Goal: Task Accomplishment & Management: Use online tool/utility

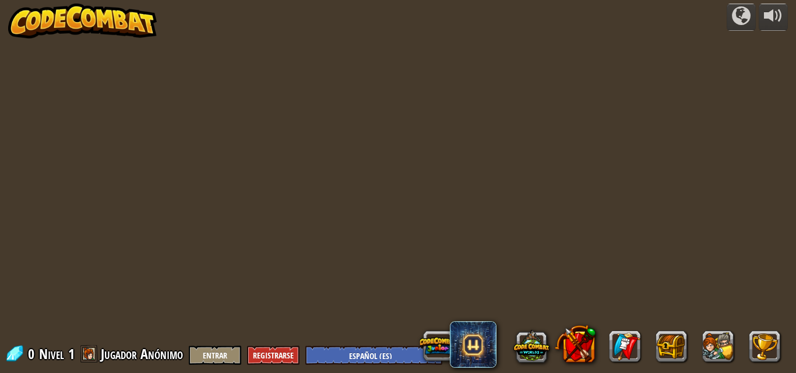
select select "es-ES"
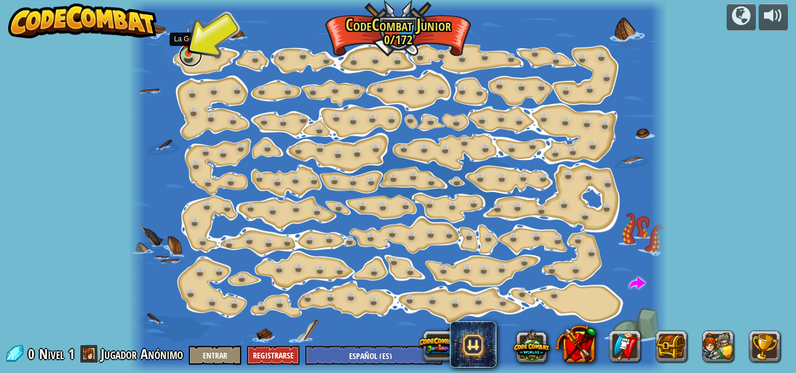
click at [198, 63] on link at bounding box center [190, 55] width 23 height 23
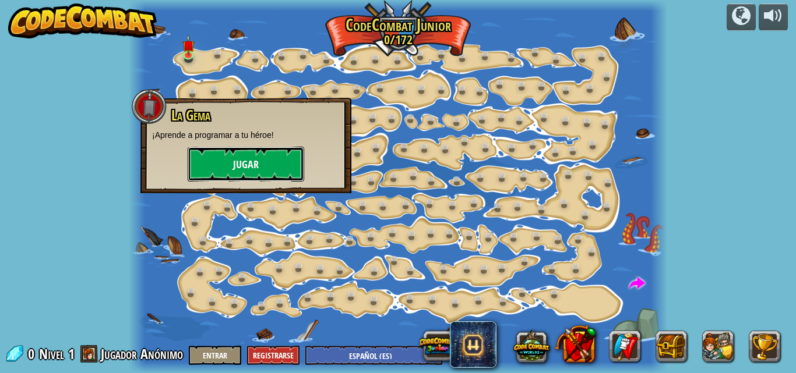
click at [261, 166] on button "Jugar" at bounding box center [246, 164] width 116 height 35
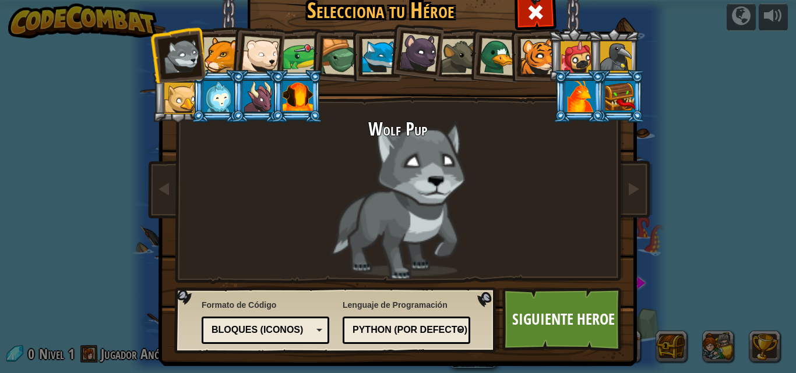
click at [614, 47] on div at bounding box center [615, 56] width 31 height 31
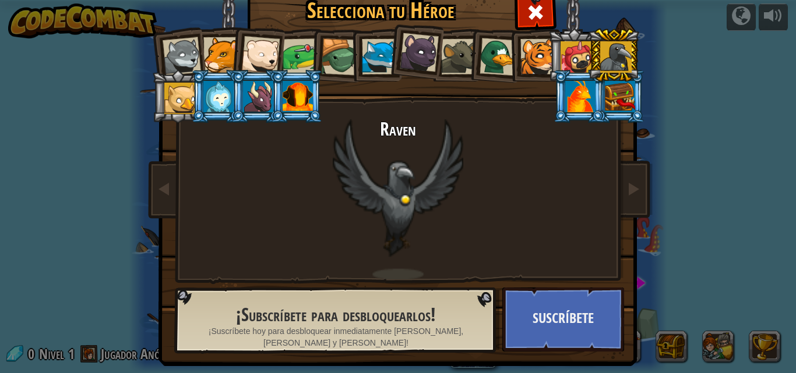
drag, startPoint x: 299, startPoint y: 47, endPoint x: 305, endPoint y: 42, distance: 7.8
click at [302, 45] on div at bounding box center [300, 56] width 36 height 36
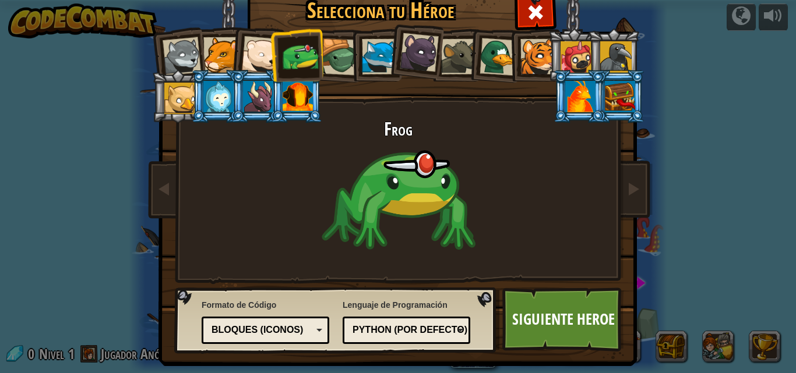
click at [213, 53] on div at bounding box center [221, 55] width 36 height 36
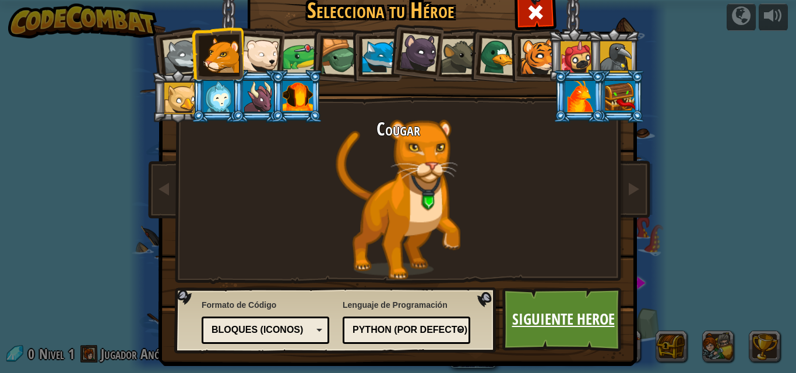
click at [577, 321] on link "Siguiente Heroe" at bounding box center [563, 320] width 122 height 64
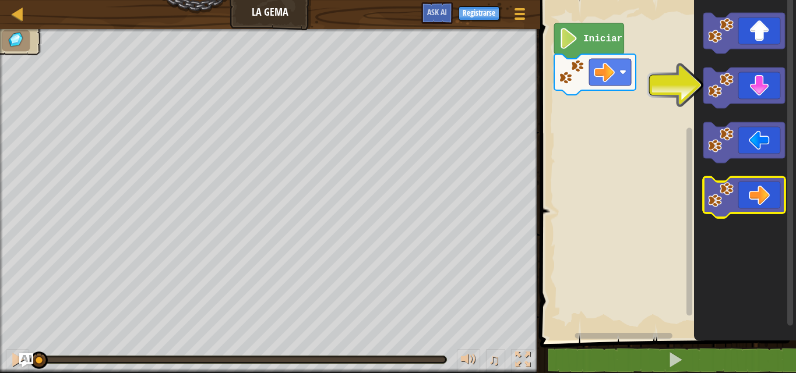
click at [752, 201] on icon "Espacio de trabajo de Blockly" at bounding box center [744, 197] width 82 height 41
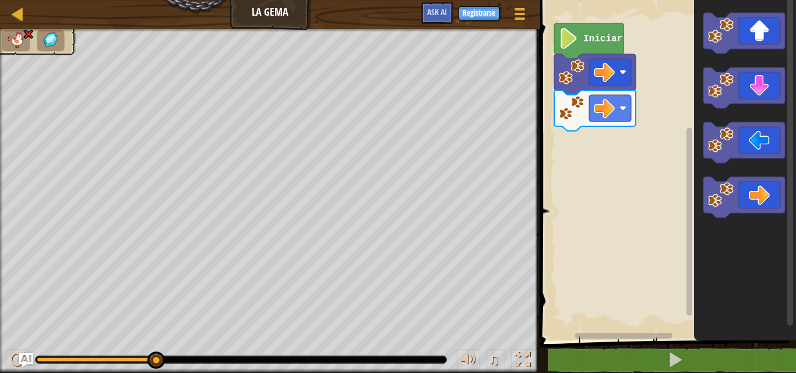
click at [448, 96] on div "♫ Cougar" at bounding box center [398, 201] width 796 height 344
click at [763, 124] on icon "Espacio de trabajo de Blockly" at bounding box center [744, 142] width 82 height 41
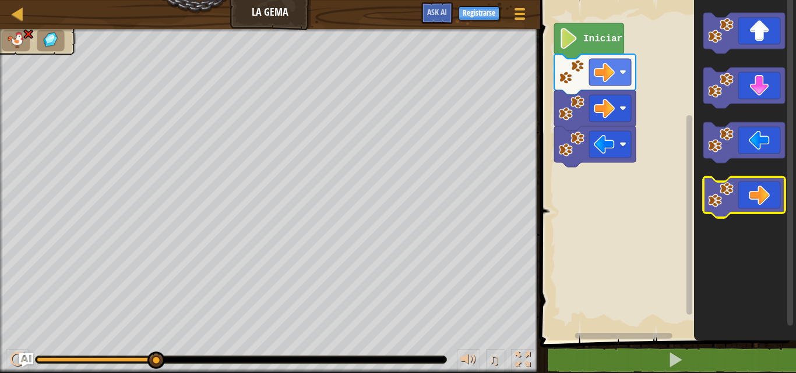
click at [769, 197] on icon "Espacio de trabajo de Blockly" at bounding box center [744, 197] width 82 height 41
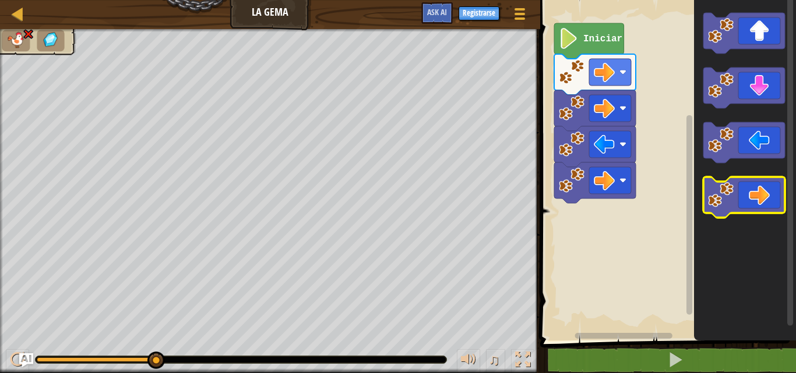
click at [770, 200] on icon "Espacio de trabajo de Blockly" at bounding box center [744, 197] width 82 height 41
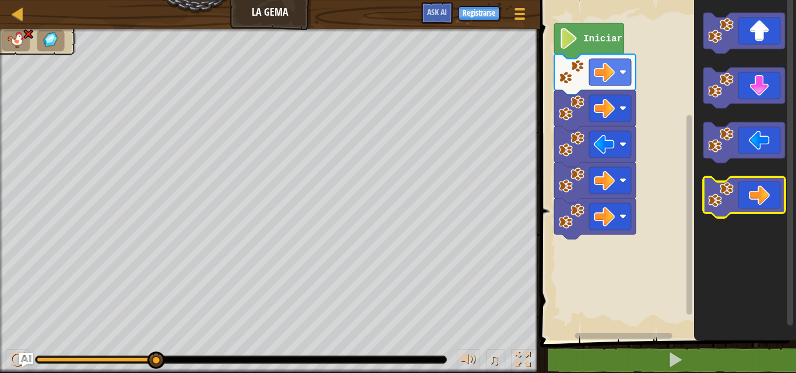
click at [770, 200] on icon "Espacio de trabajo de Blockly" at bounding box center [744, 197] width 82 height 41
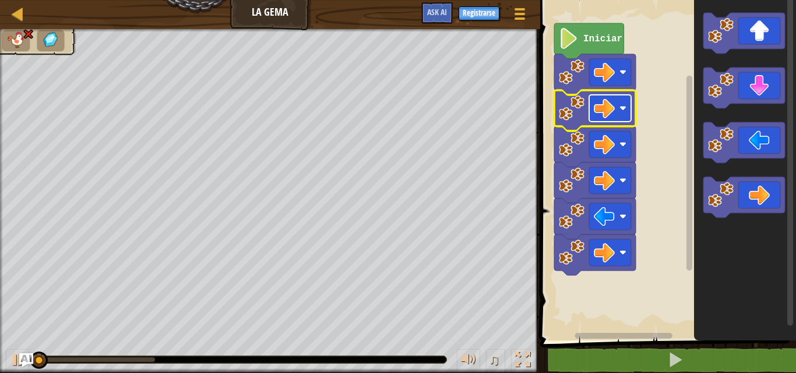
click at [607, 107] on image "Espacio de trabajo de Blockly" at bounding box center [603, 108] width 21 height 21
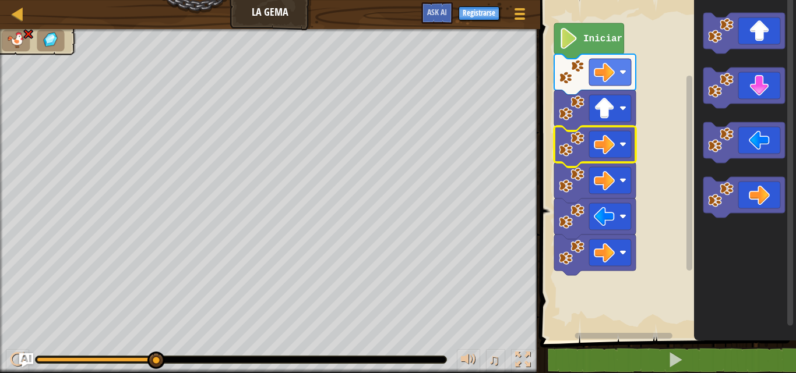
click at [585, 140] on g "Espacio de trabajo de Blockly" at bounding box center [595, 200] width 82 height 149
click at [632, 175] on div "Mapa La [PERSON_NAME] Menú del Juego Registrarse Ask AI 1 ההההההההההההההההההההה…" at bounding box center [398, 186] width 796 height 373
click at [551, 139] on rect "Espacio de trabajo de Blockly" at bounding box center [665, 167] width 259 height 347
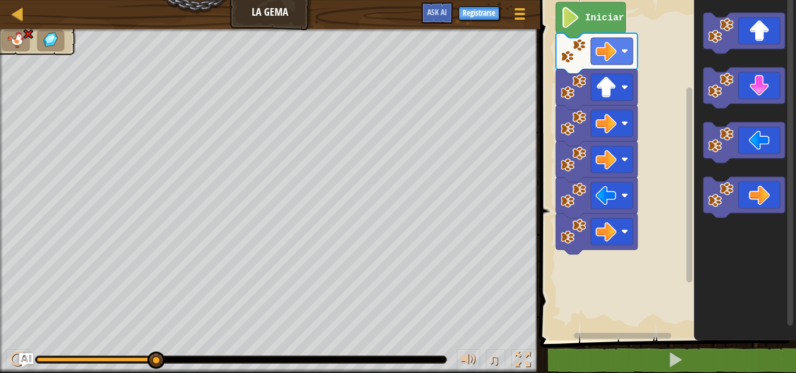
click at [566, 141] on rect "Espacio de trabajo de Blockly" at bounding box center [665, 167] width 259 height 347
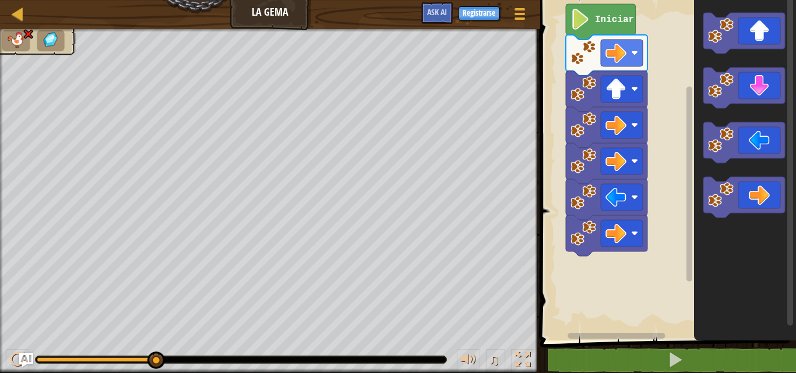
click at [592, 114] on rect "Espacio de trabajo de Blockly" at bounding box center [665, 167] width 259 height 347
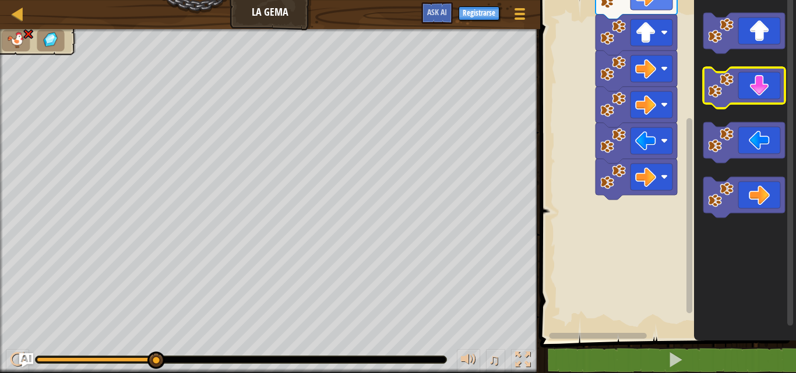
click at [753, 94] on icon "Espacio de trabajo de Blockly" at bounding box center [744, 88] width 82 height 41
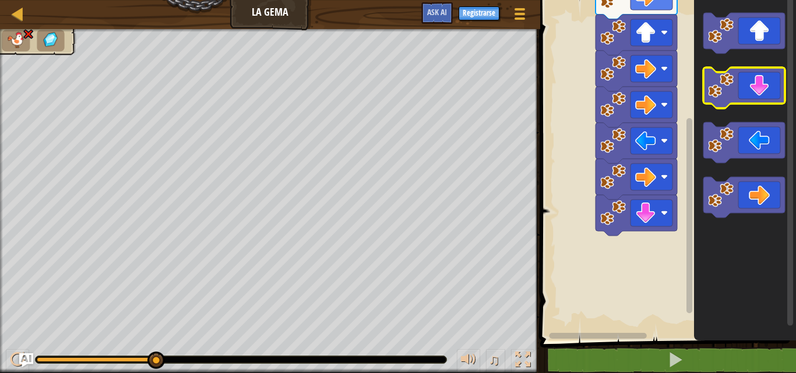
click at [759, 94] on icon "Espacio de trabajo de Blockly" at bounding box center [744, 88] width 82 height 41
click at [750, 101] on icon "Espacio de trabajo de Blockly" at bounding box center [744, 88] width 82 height 41
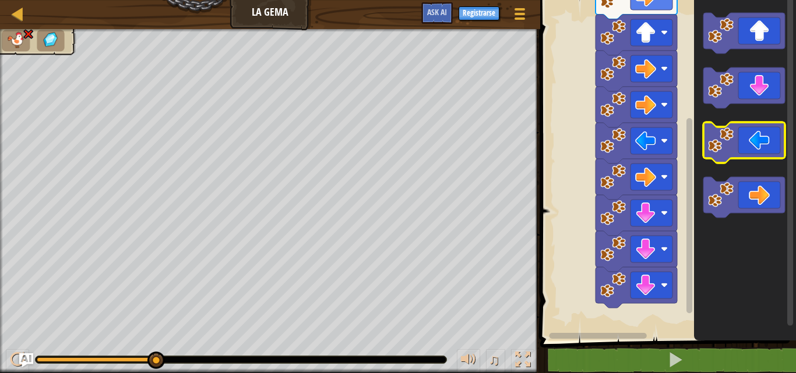
click at [768, 133] on icon "Espacio de trabajo de Blockly" at bounding box center [744, 142] width 82 height 41
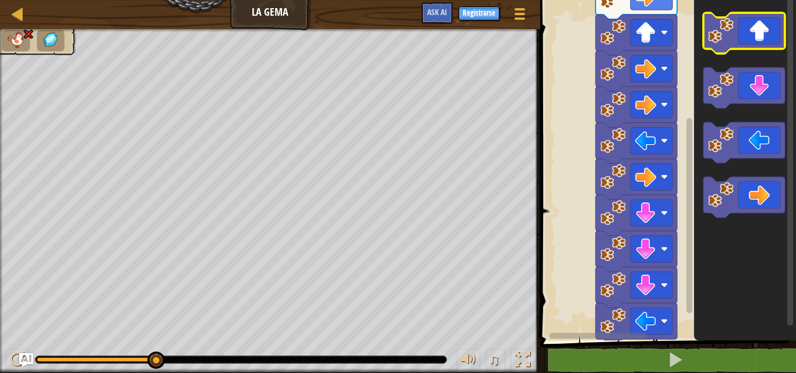
click at [750, 47] on icon "Espacio de trabajo de Blockly" at bounding box center [744, 33] width 82 height 41
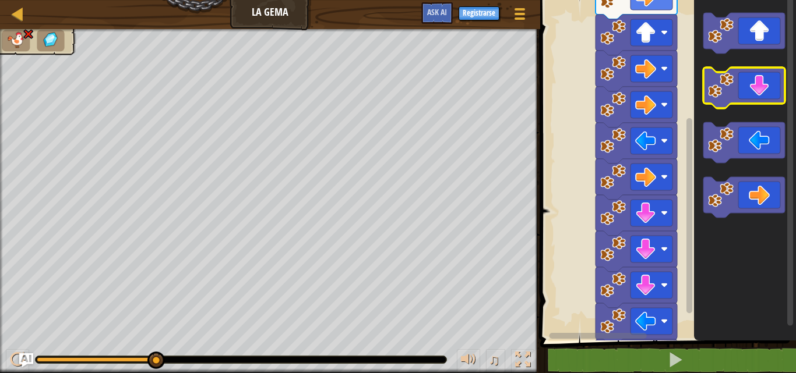
click at [761, 75] on icon "Espacio de trabajo de Blockly" at bounding box center [744, 88] width 82 height 41
click at [761, 99] on icon "Espacio de trabajo de Blockly" at bounding box center [744, 88] width 82 height 41
click at [760, 99] on icon "Espacio de trabajo de Blockly" at bounding box center [744, 88] width 82 height 41
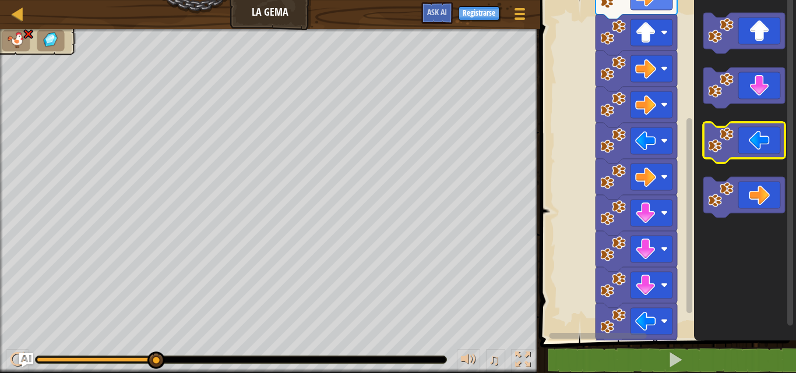
click at [761, 146] on icon "Espacio de trabajo de Blockly" at bounding box center [744, 142] width 82 height 41
click at [472, 10] on div "Menú del Juego Registrarse Ask AI" at bounding box center [474, 15] width 119 height 27
click at [478, 0] on html "Mapa La [PERSON_NAME] Menú del Juego Registrarse Ask AI 1 ההההההההההההההההההההה…" at bounding box center [398, 0] width 796 height 0
click at [429, 17] on button "Ask AI" at bounding box center [436, 13] width 31 height 22
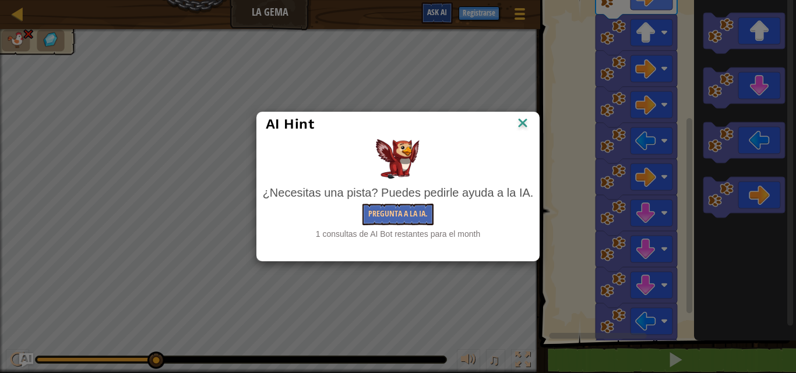
click at [429, 1] on body "Mapa La [PERSON_NAME] Menú del Juego Registrarse Ask AI 1 ההההההההההההההההההההה…" at bounding box center [398, 0] width 796 height 1
click at [379, 215] on button "Pregunta a la IA." at bounding box center [397, 215] width 71 height 22
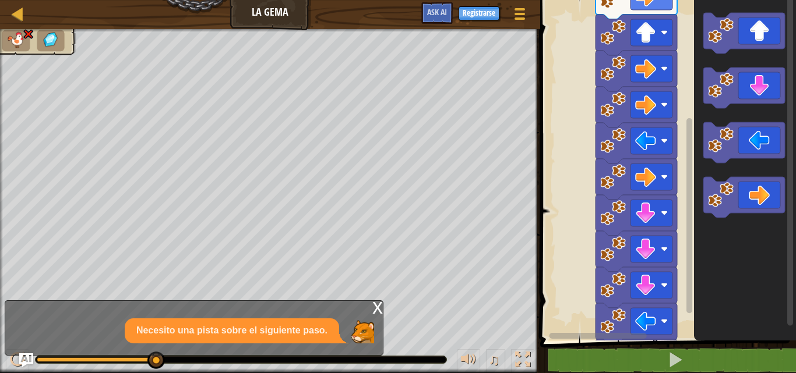
click at [376, 301] on div "x" at bounding box center [377, 307] width 10 height 12
